Goal: Find specific page/section: Find specific page/section

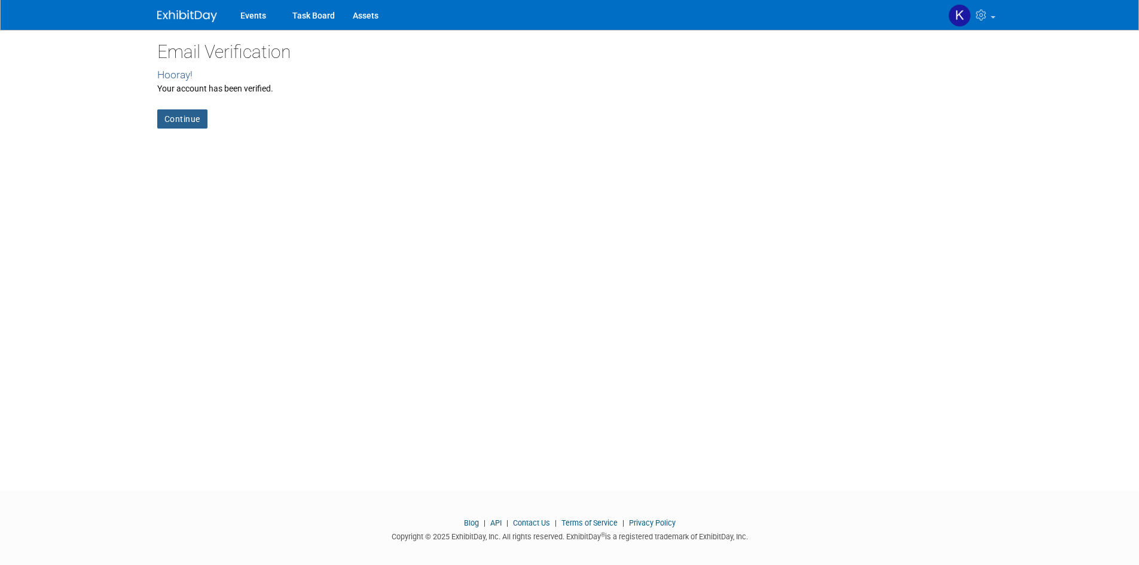
click at [171, 122] on link "Continue" at bounding box center [182, 118] width 50 height 19
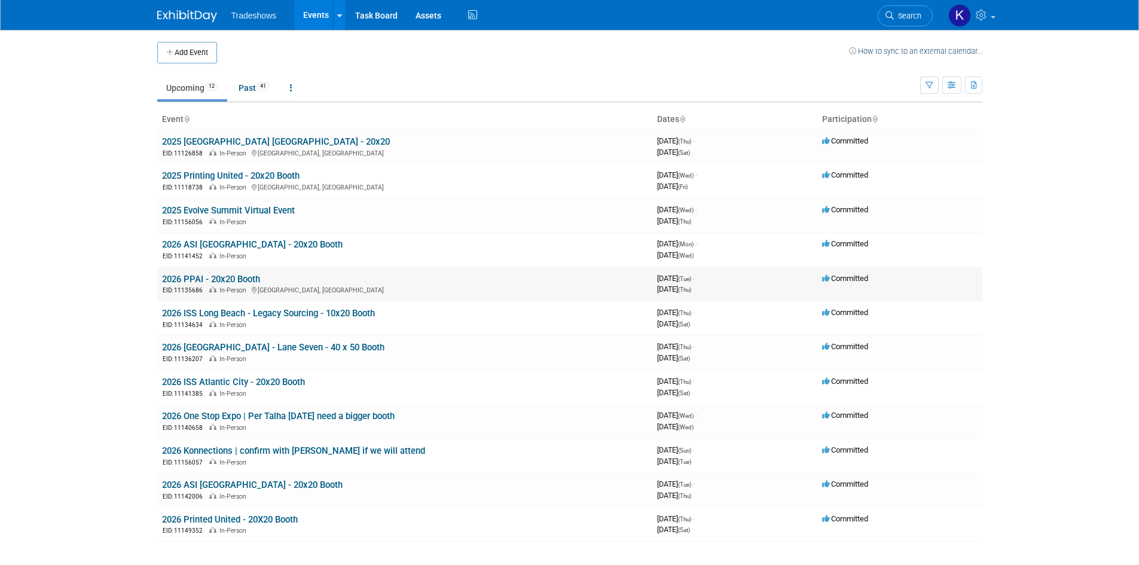
click at [199, 279] on link "2026 PPAI - 20x20 Booth" at bounding box center [211, 279] width 98 height 11
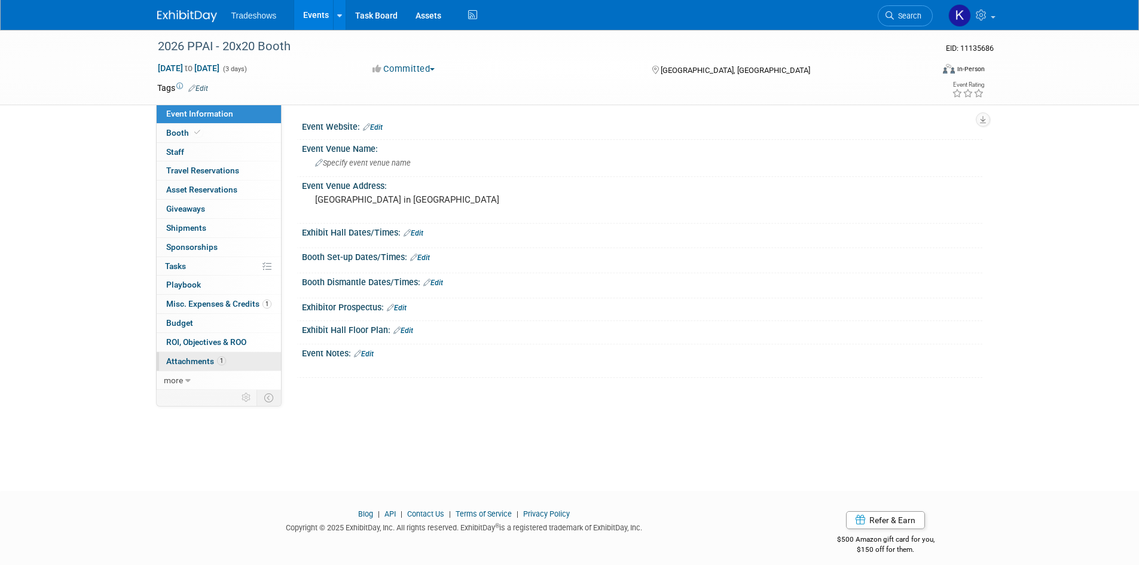
click at [180, 366] on link "1 Attachments 1" at bounding box center [219, 361] width 124 height 19
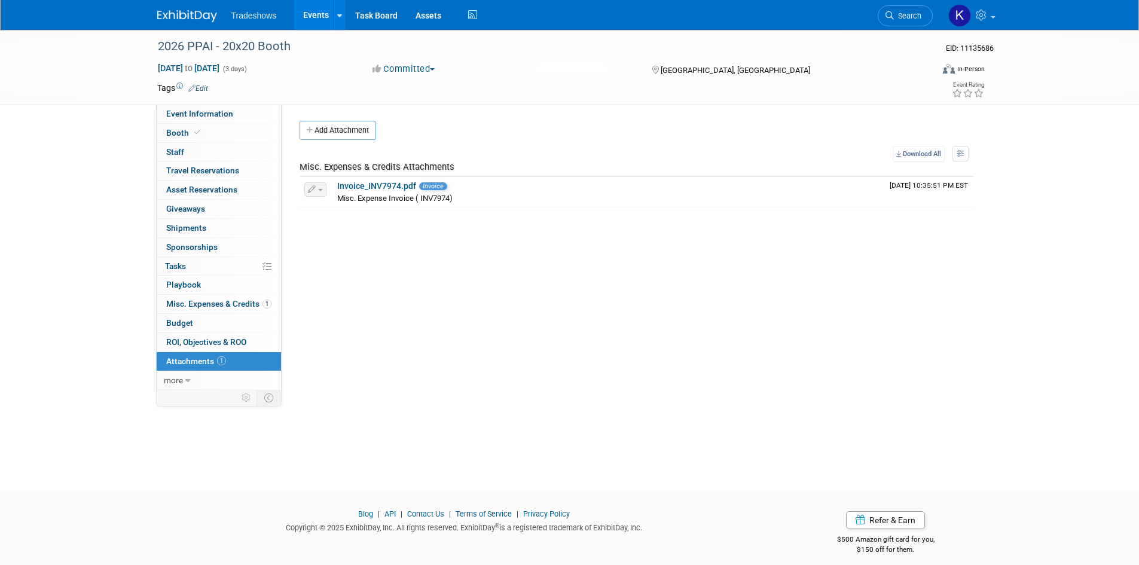
click at [197, 306] on span "Misc. Expenses & Credits 1" at bounding box center [218, 304] width 105 height 10
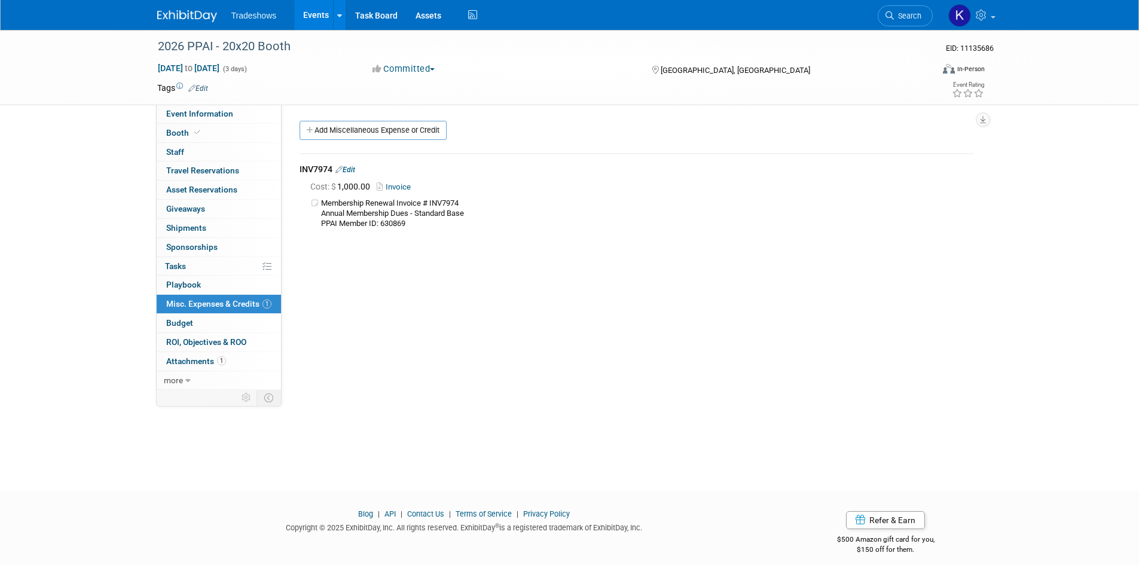
click at [570, 339] on div "Event Website: Edit Event Venue Name: Specify event venue name Event Venue Addr…" at bounding box center [632, 247] width 701 height 285
drag, startPoint x: 200, startPoint y: 14, endPoint x: 230, endPoint y: 17, distance: 30.1
click at [200, 14] on img at bounding box center [187, 16] width 60 height 12
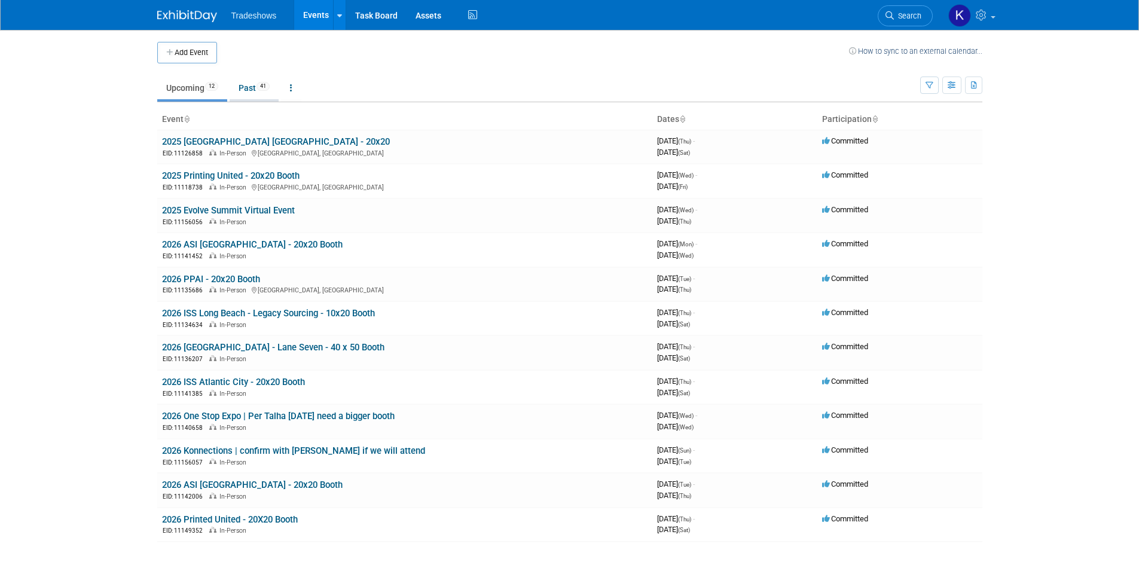
click at [258, 87] on link "Past 41" at bounding box center [254, 88] width 49 height 23
